Goal: Find specific page/section: Find specific page/section

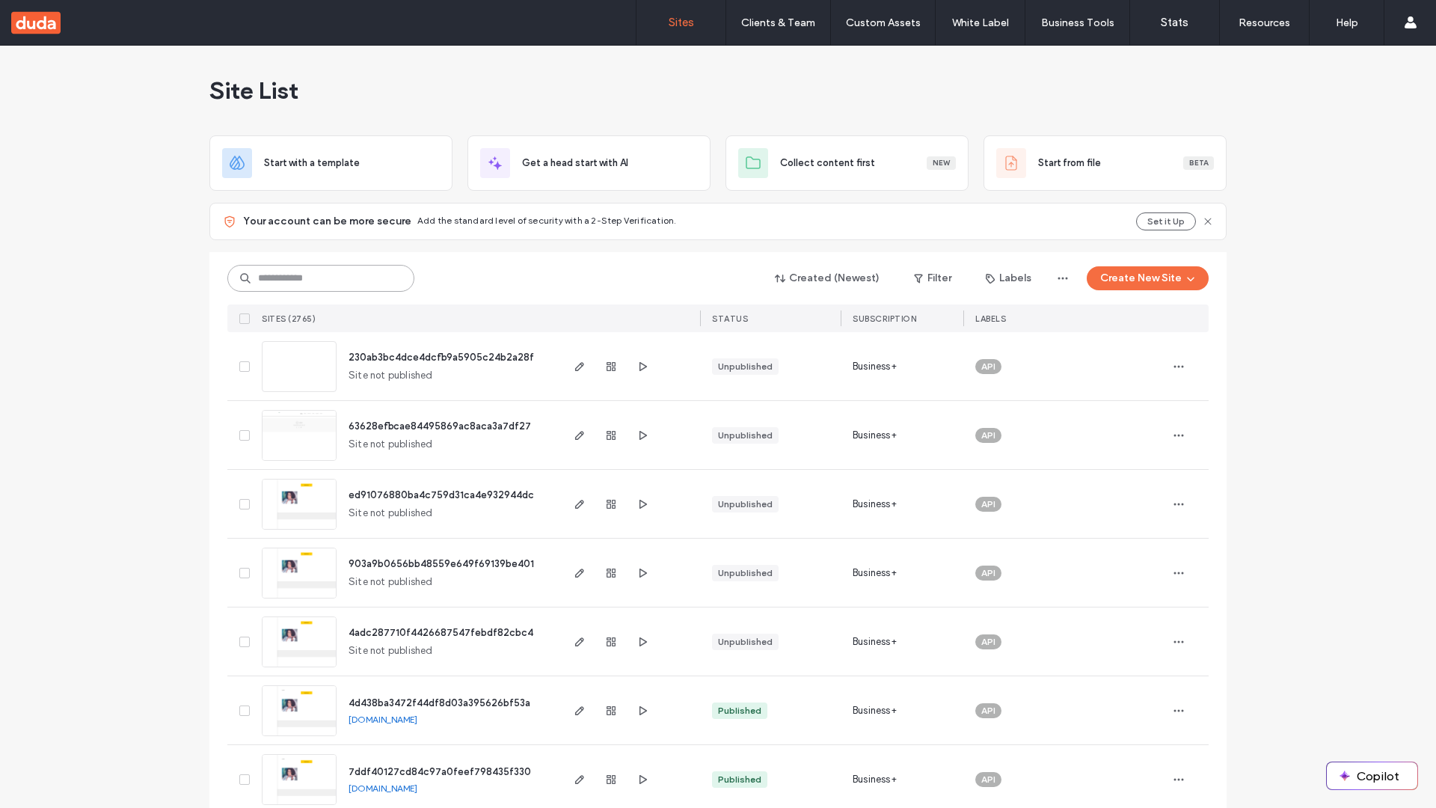
click at [316, 278] on input at bounding box center [320, 278] width 187 height 27
type input "**********"
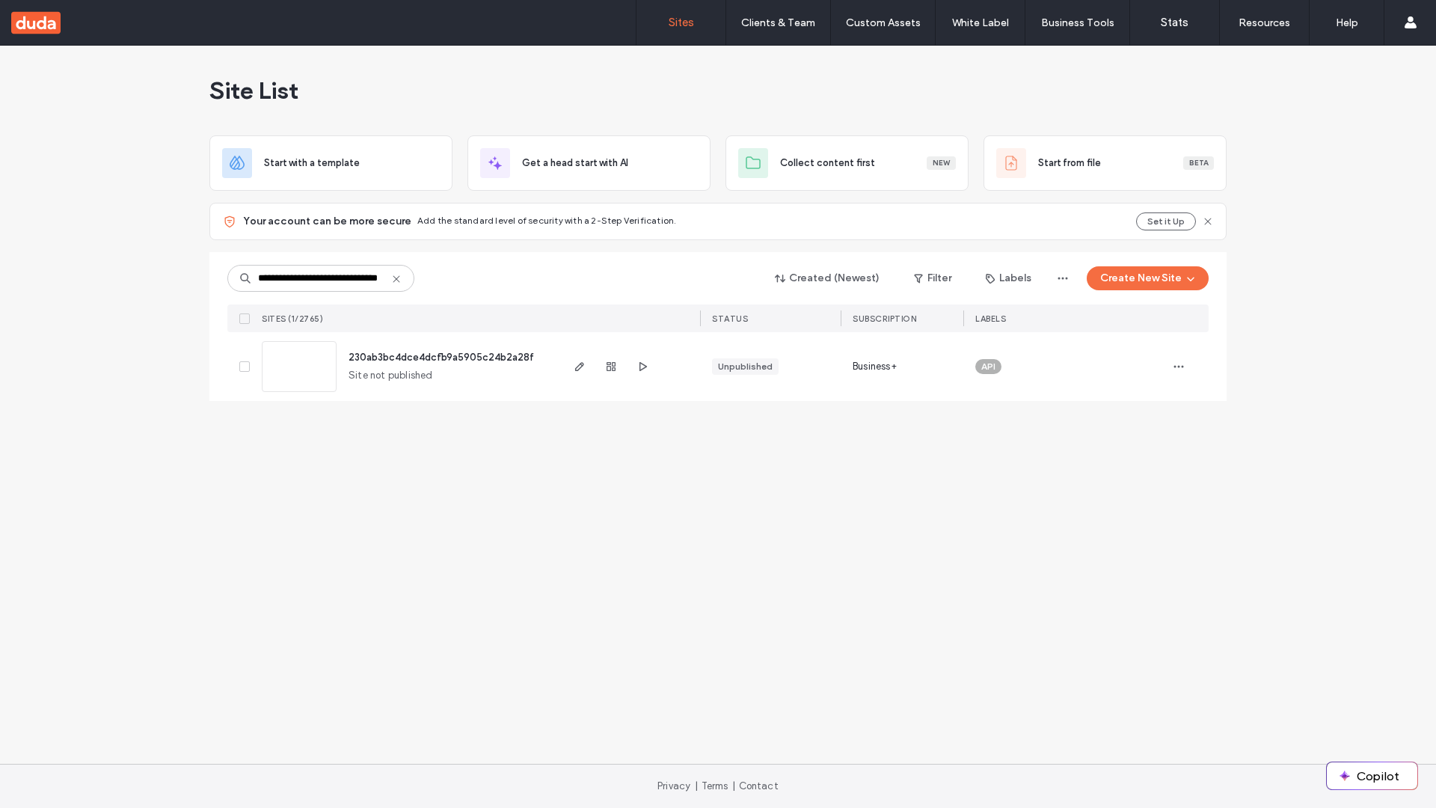
click at [443, 357] on span "230ab3bc4dce4dcfb9a5905c24b2a28f" at bounding box center [442, 357] width 186 height 11
